Goal: Information Seeking & Learning: Check status

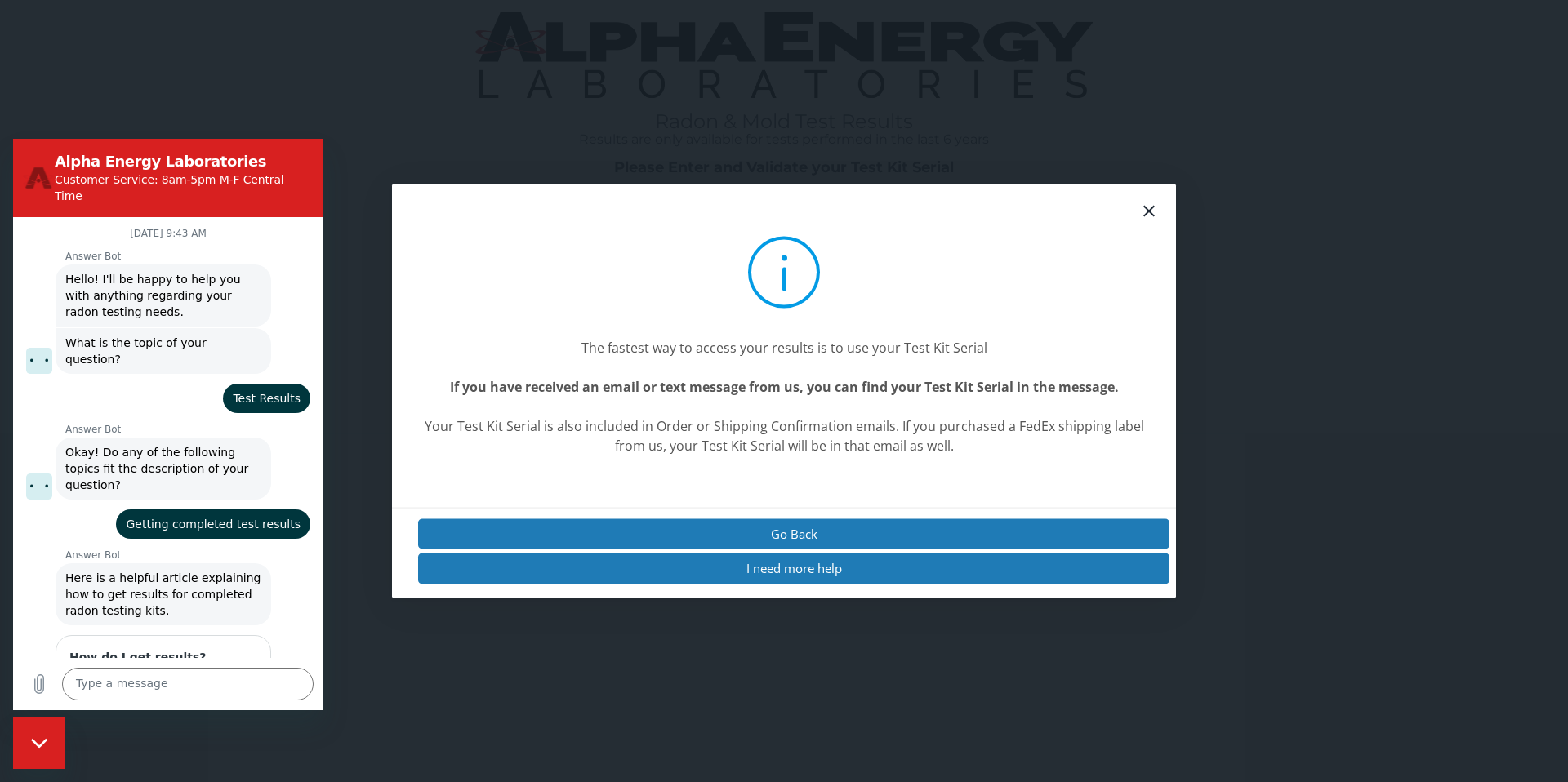
scroll to position [2321, 0]
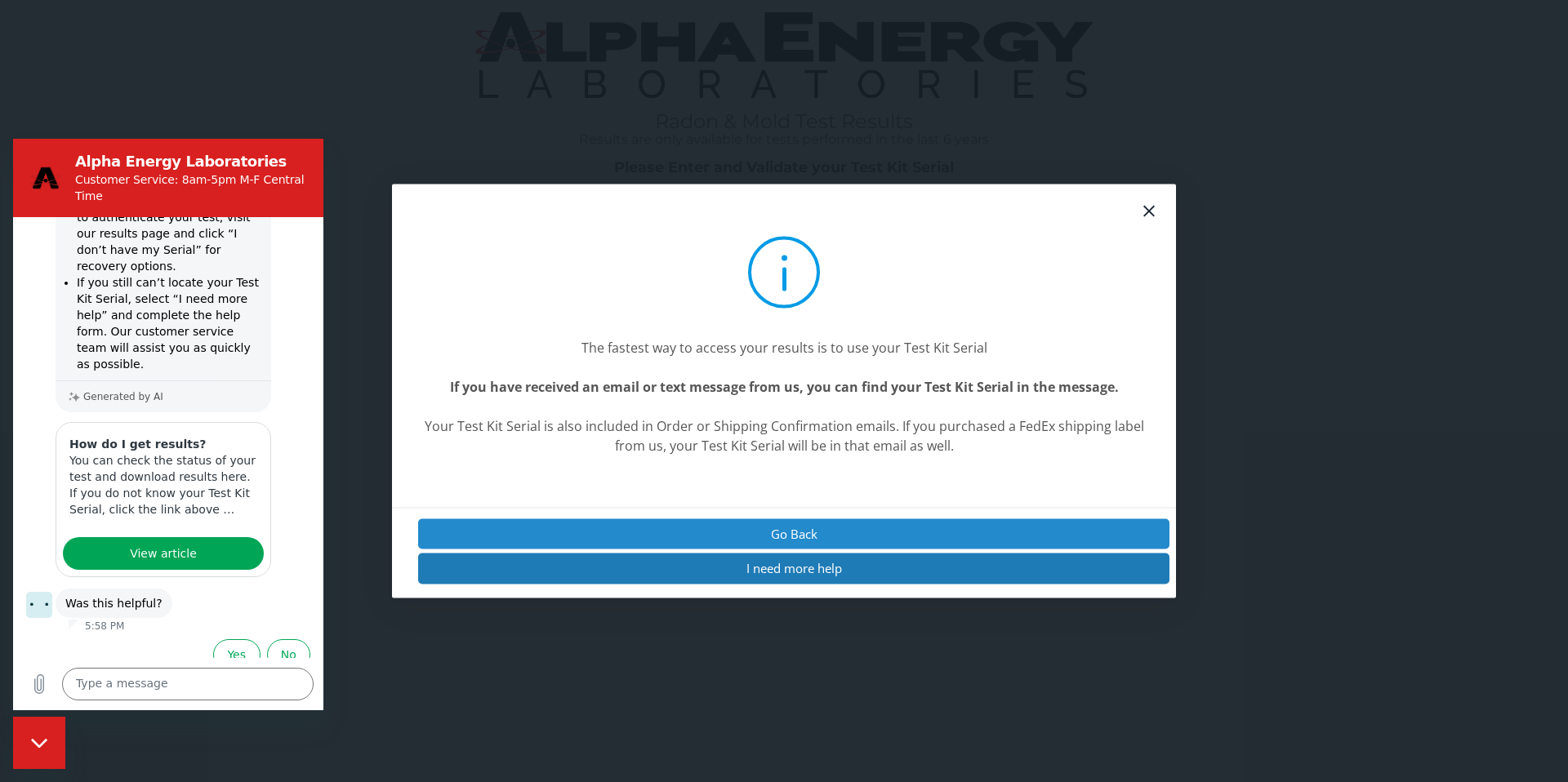
click at [793, 529] on button "Go Back" at bounding box center [794, 534] width 751 height 30
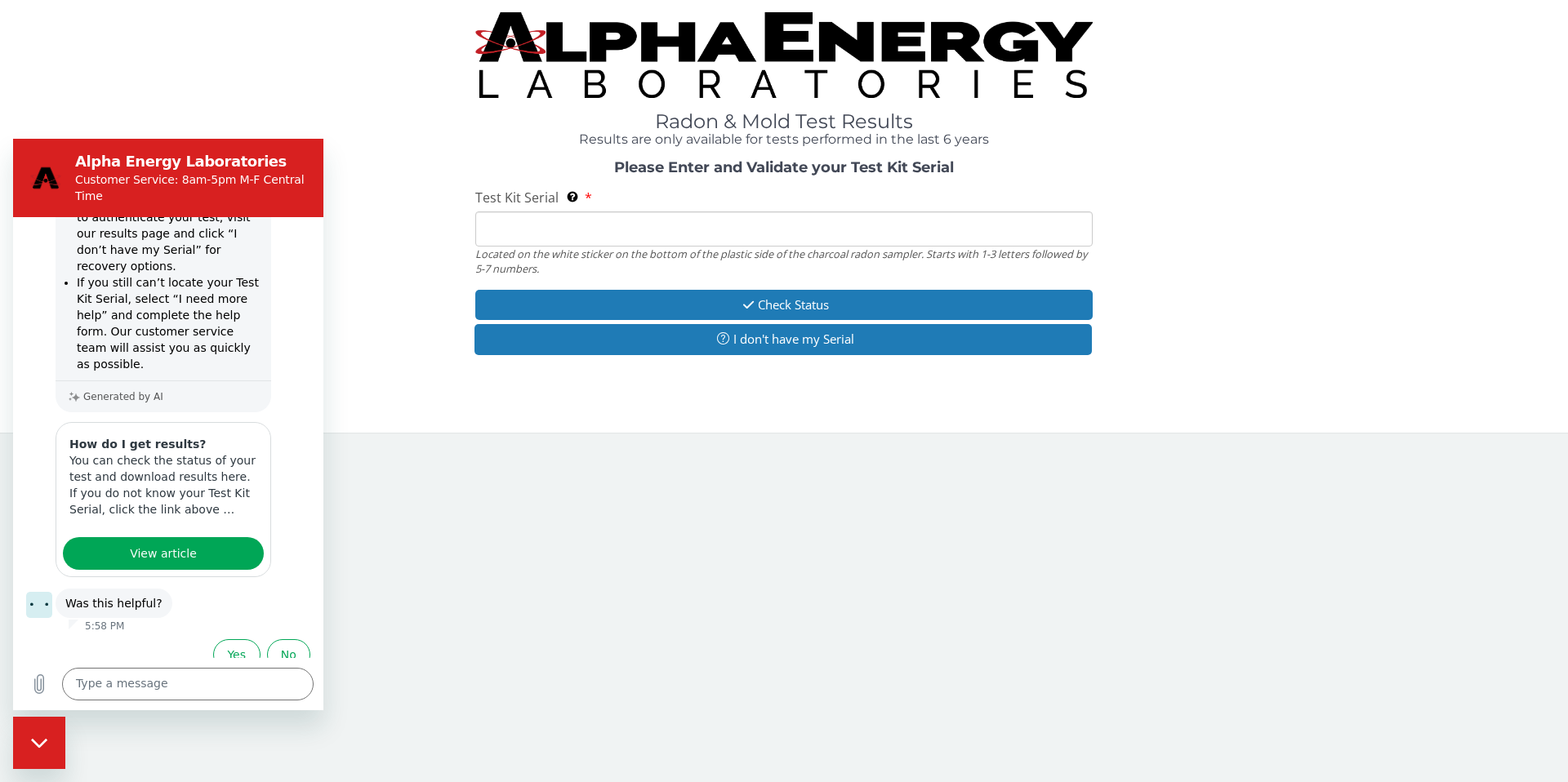
click at [655, 222] on input "Test Kit Serial Located on the white sticker on the bottom of the plastic side …" at bounding box center [784, 229] width 618 height 35
type input "AA768444"
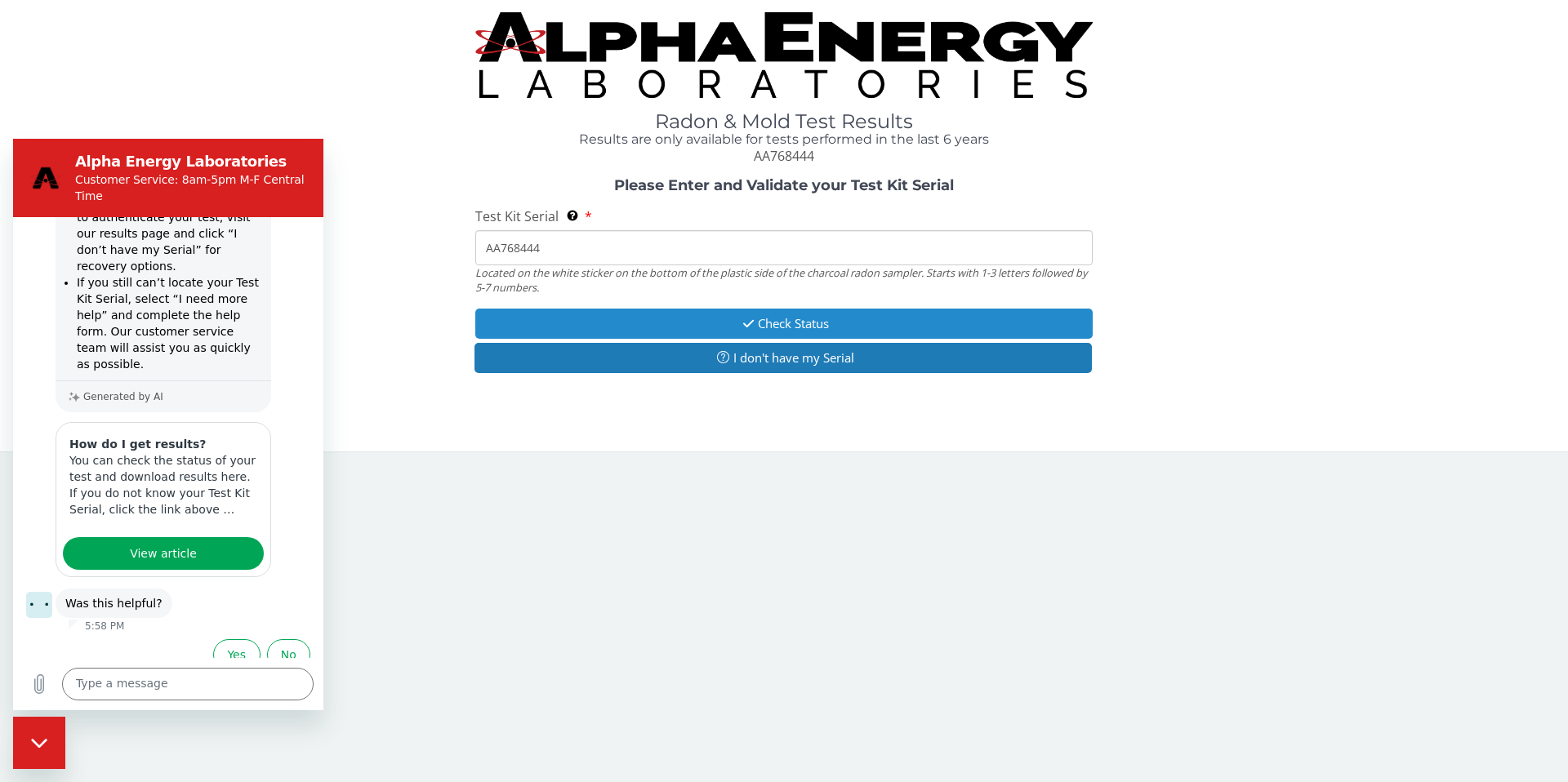
click at [765, 322] on button "Check Status" at bounding box center [784, 324] width 618 height 30
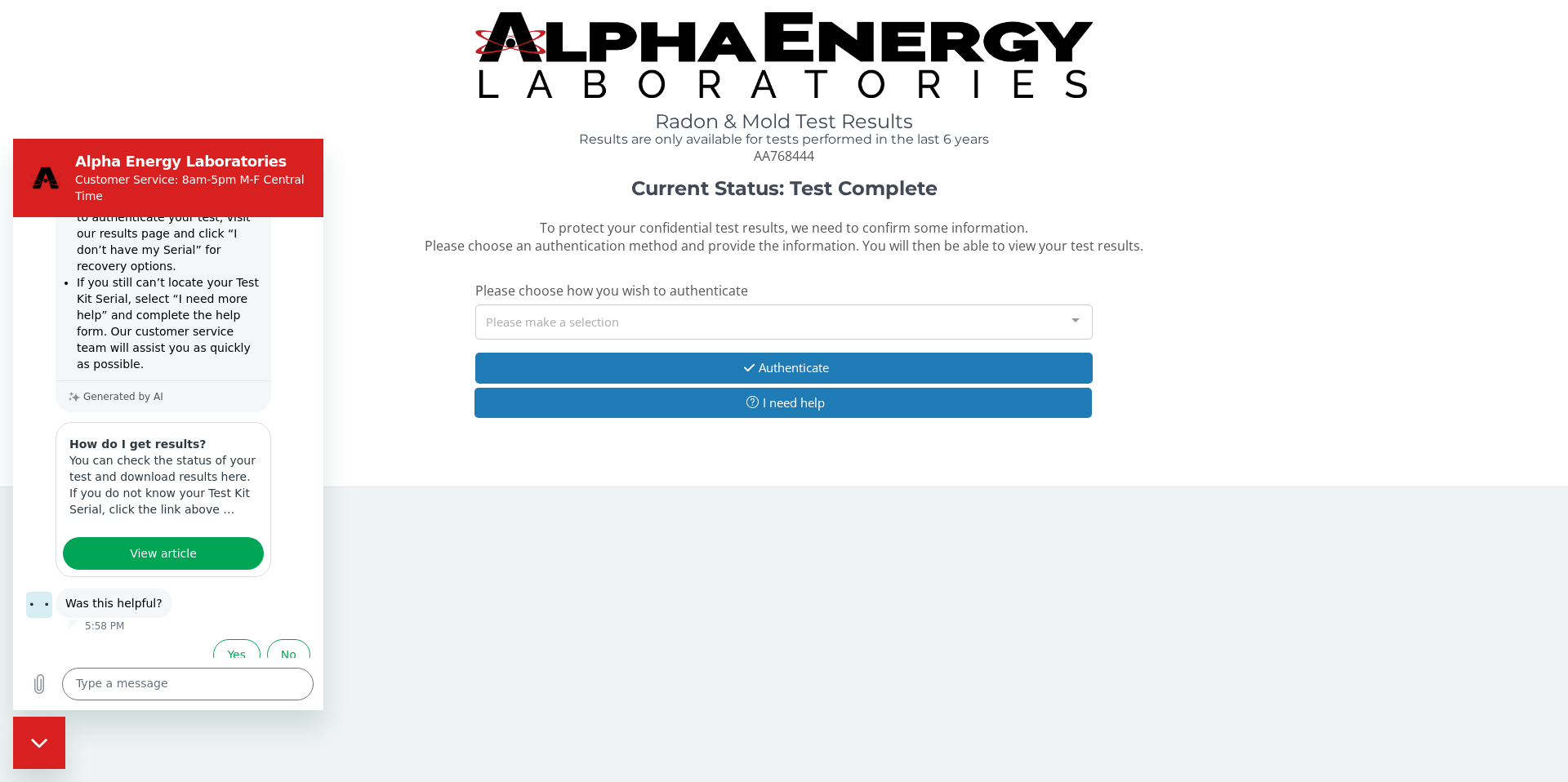
click at [781, 326] on div "Please make a selection" at bounding box center [784, 322] width 618 height 35
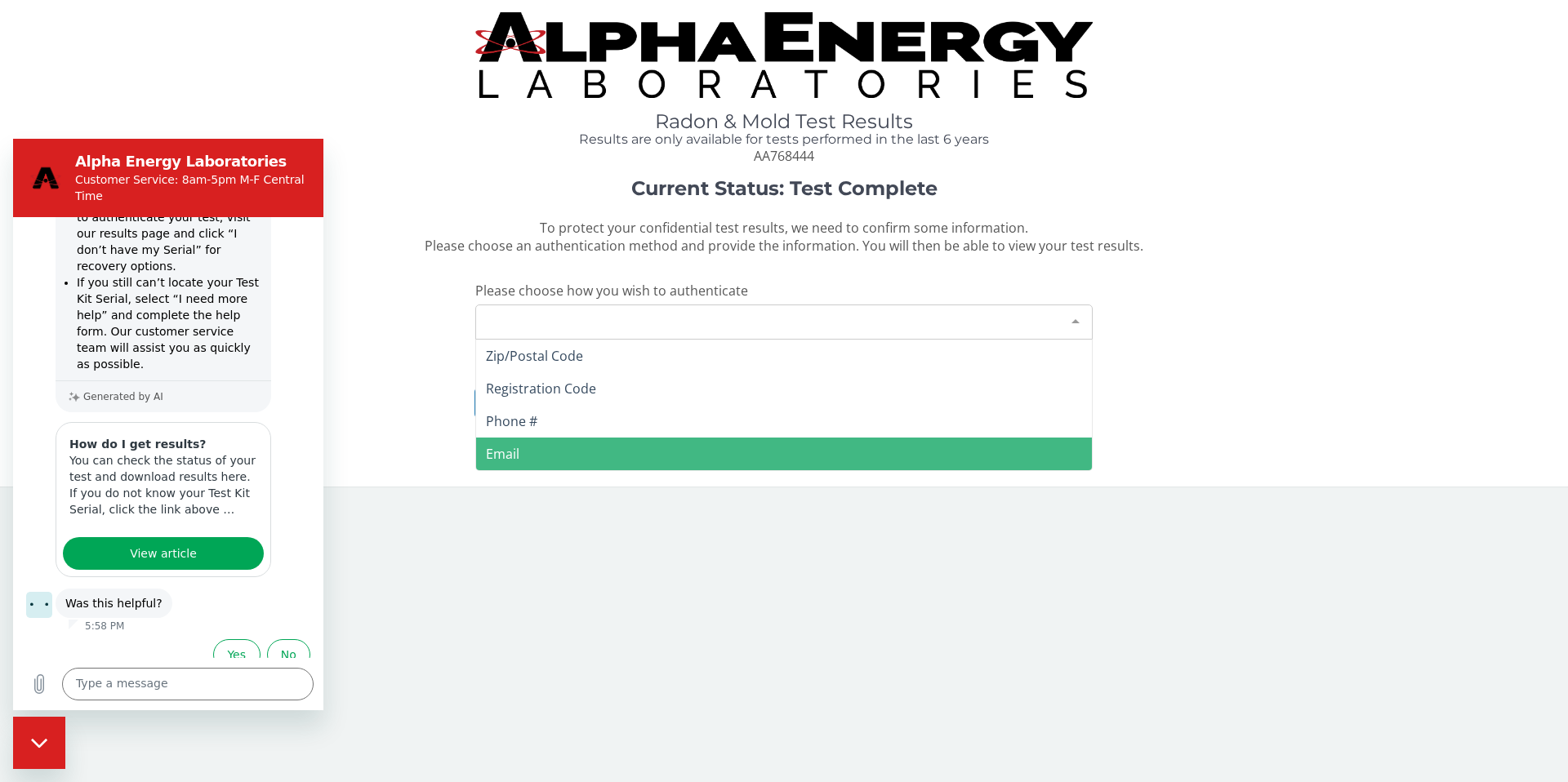
click at [571, 448] on span "Email" at bounding box center [784, 454] width 616 height 33
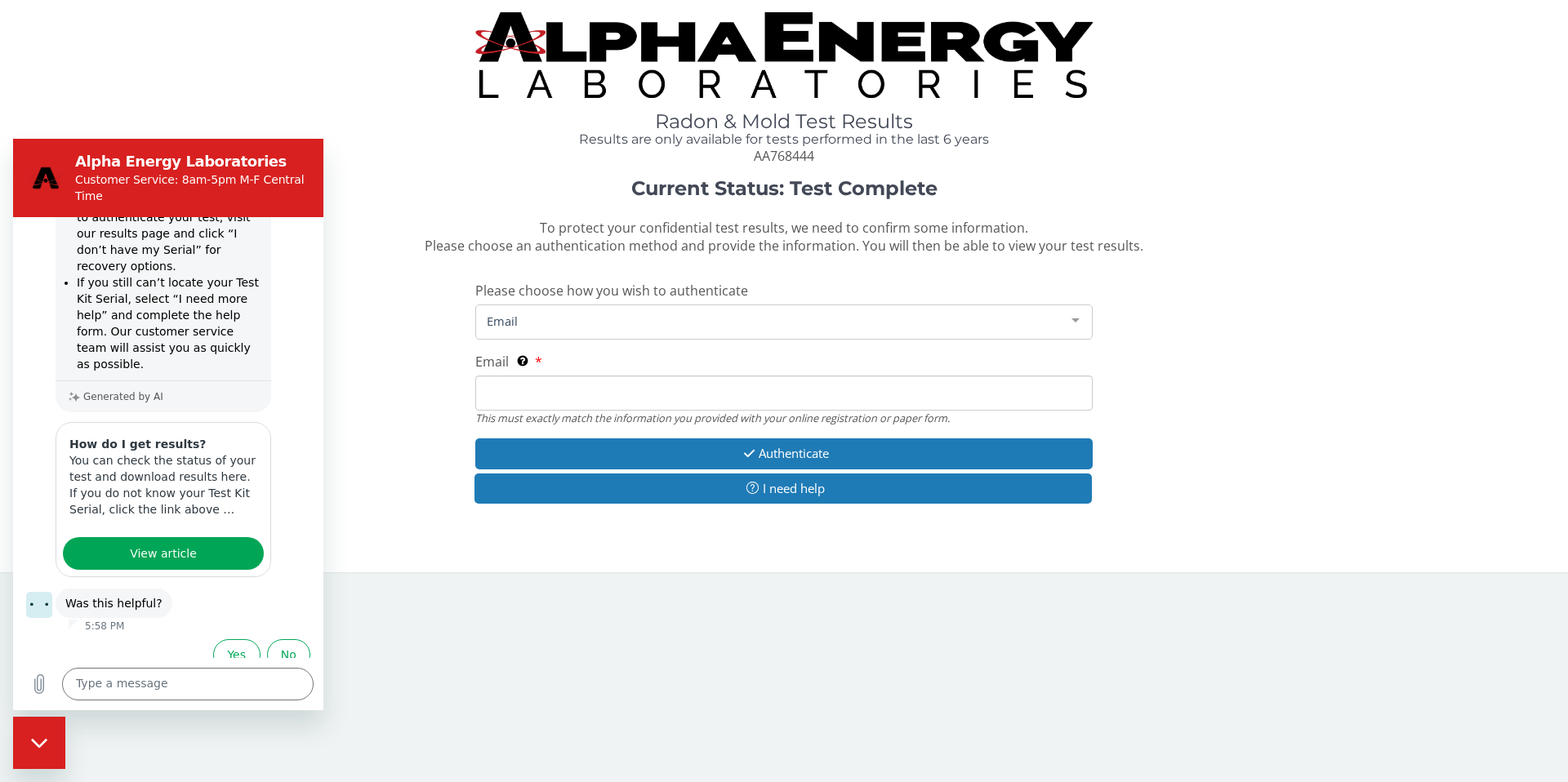
click at [679, 390] on input "Email This must exactly match the information you provided with your online reg…" at bounding box center [784, 393] width 618 height 35
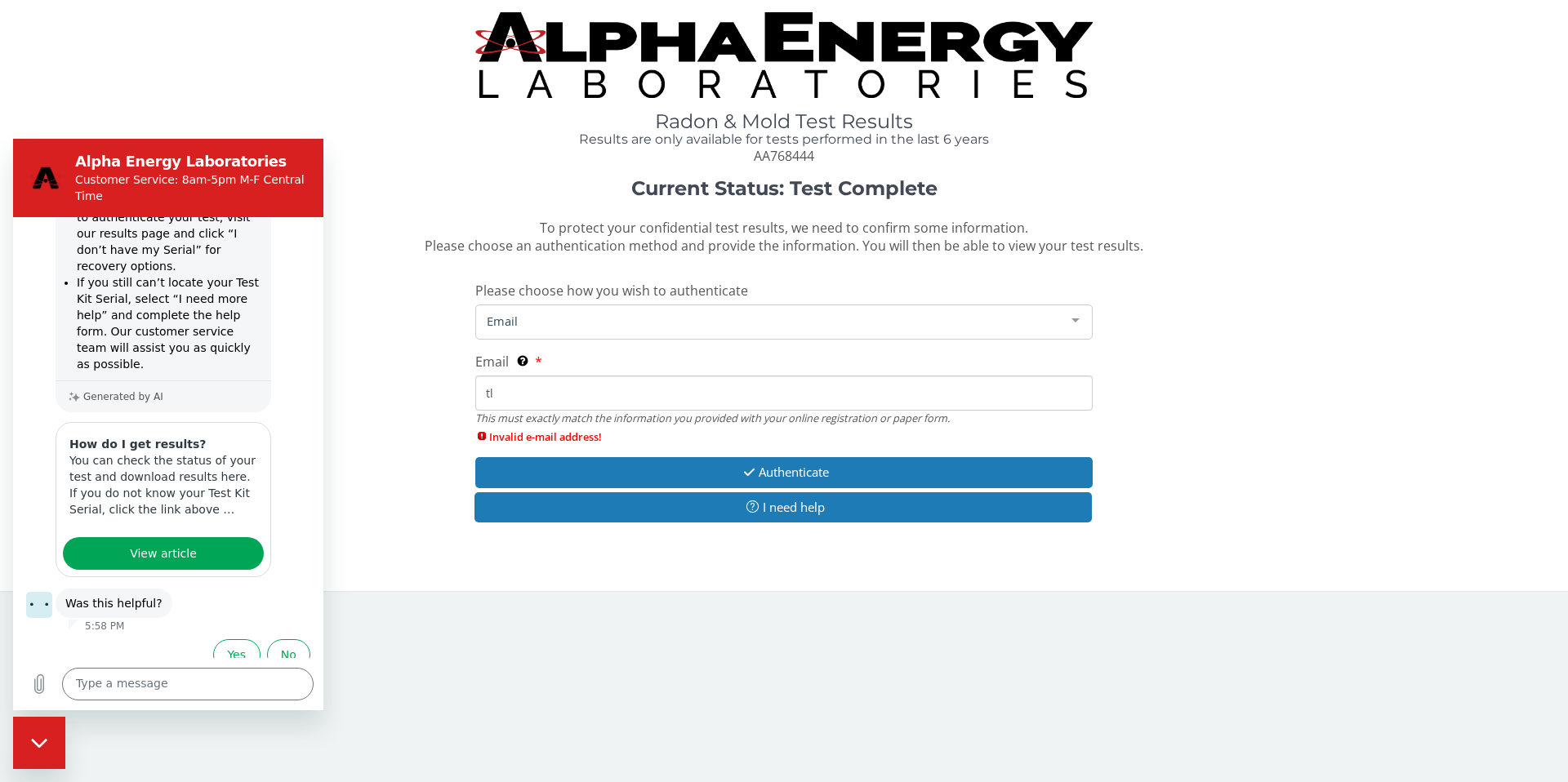
type input "[EMAIL_ADDRESS][DOMAIN_NAME]"
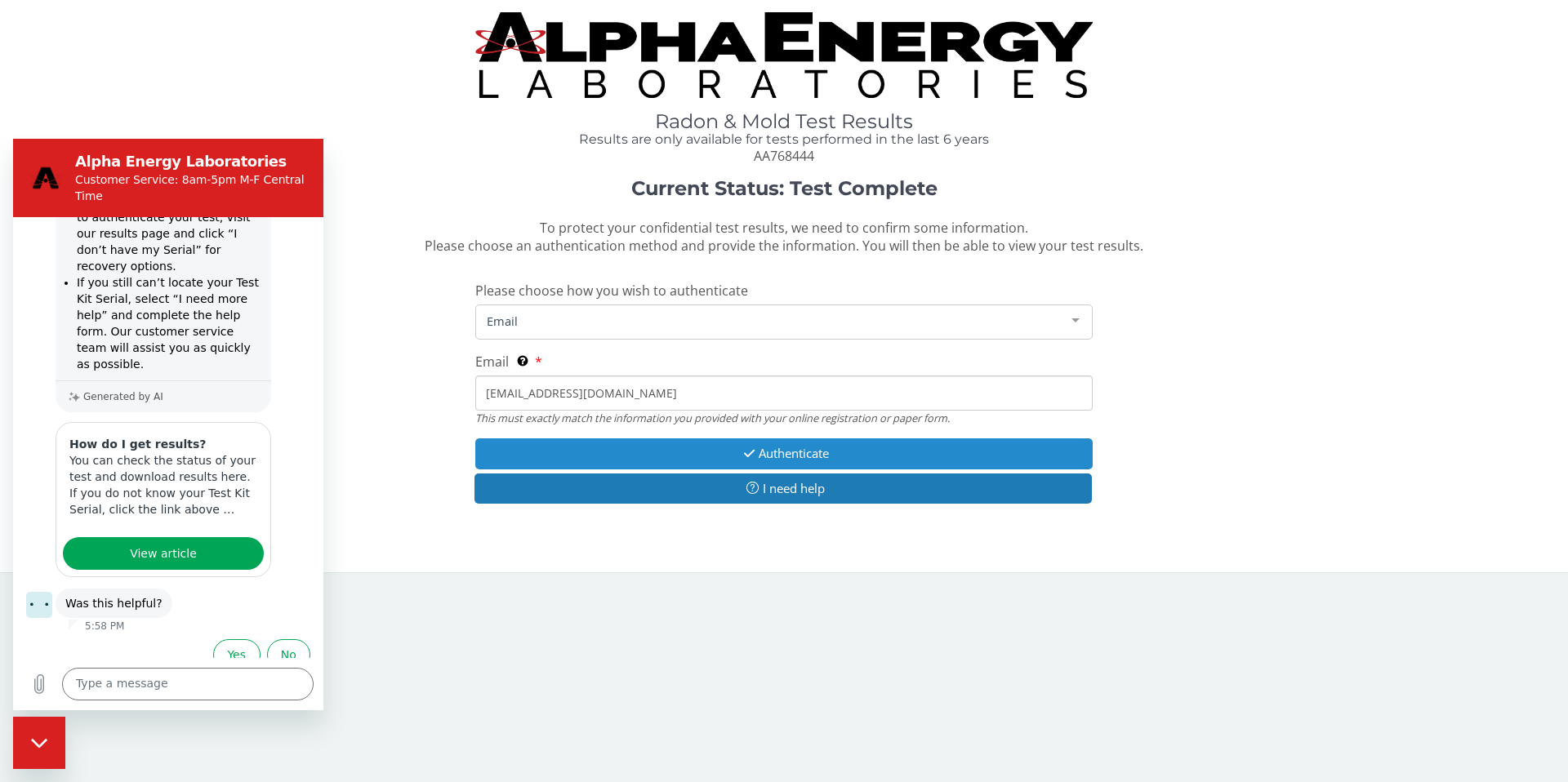
click at [768, 451] on button "Authenticate" at bounding box center [784, 453] width 618 height 30
